Goal: Navigation & Orientation: Find specific page/section

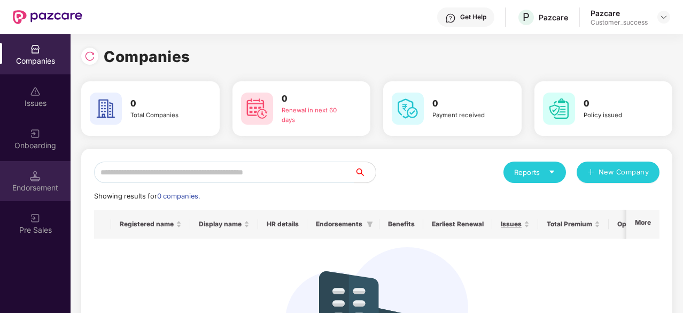
click at [56, 183] on div "Endorsement" at bounding box center [35, 187] width 71 height 11
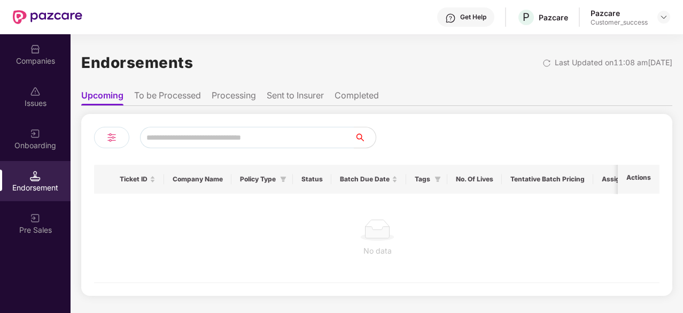
click at [651, 17] on div "Pazcare Customer_success" at bounding box center [631, 17] width 80 height 19
click at [671, 16] on header "Get Help P Pazcare Pazcare Customer_success" at bounding box center [341, 17] width 683 height 34
click at [664, 17] on img at bounding box center [664, 17] width 9 height 9
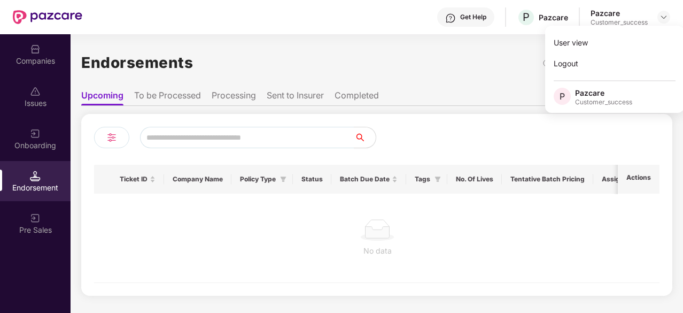
click at [510, 256] on div "No data" at bounding box center [378, 251] width 550 height 12
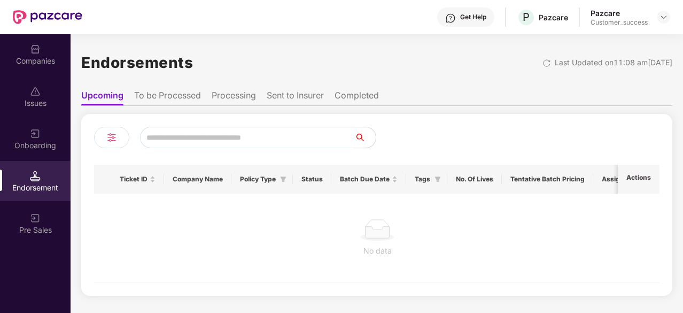
click at [42, 219] on div "Pre Sales" at bounding box center [35, 223] width 71 height 40
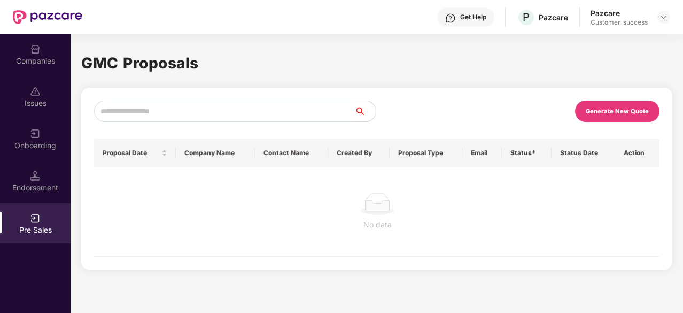
click at [44, 152] on div "Onboarding" at bounding box center [35, 139] width 71 height 40
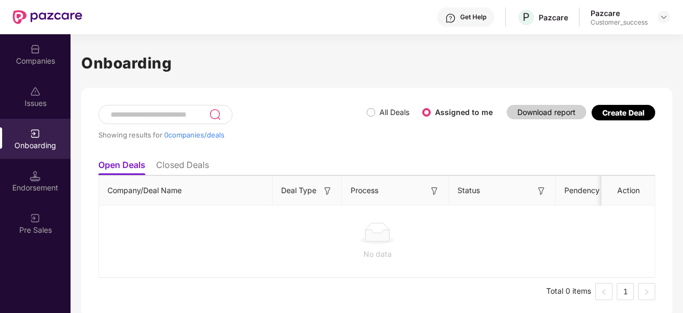
click at [41, 60] on div "Companies" at bounding box center [35, 61] width 71 height 11
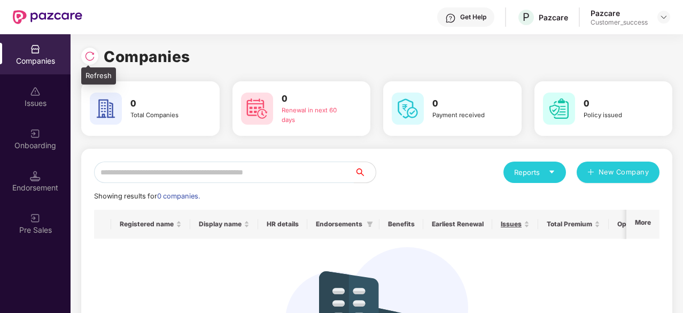
click at [89, 52] on img at bounding box center [89, 56] width 11 height 11
